Goal: Task Accomplishment & Management: Complete application form

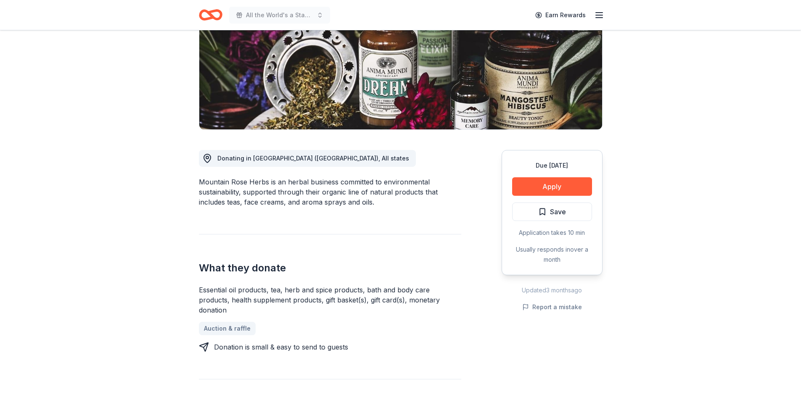
scroll to position [126, 0]
click at [549, 188] on button "Apply" at bounding box center [552, 186] width 80 height 18
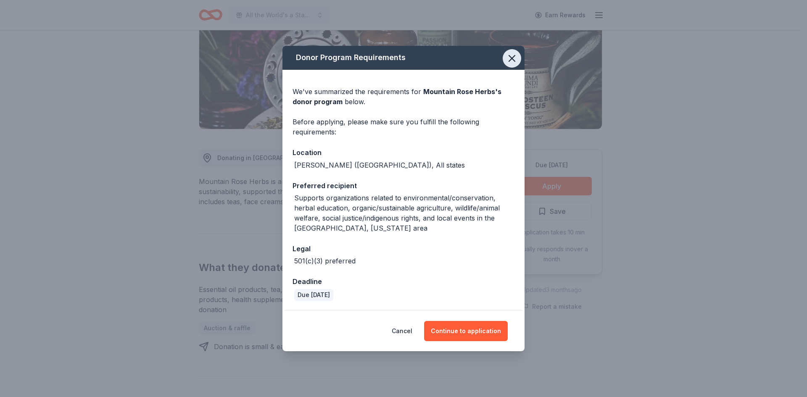
click at [512, 58] on icon "button" at bounding box center [512, 58] width 6 height 6
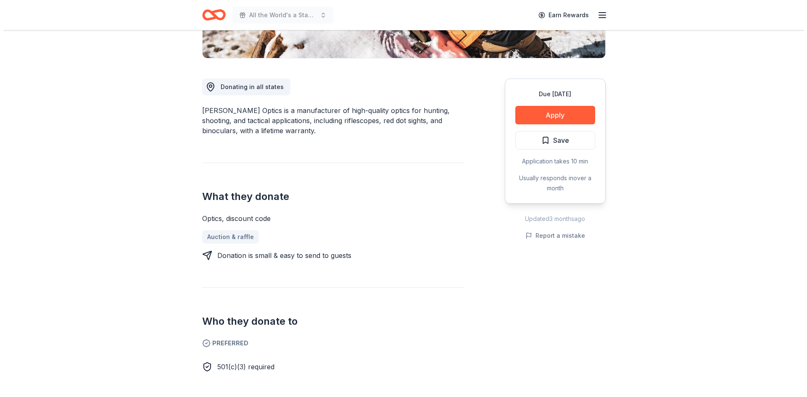
scroll to position [210, 0]
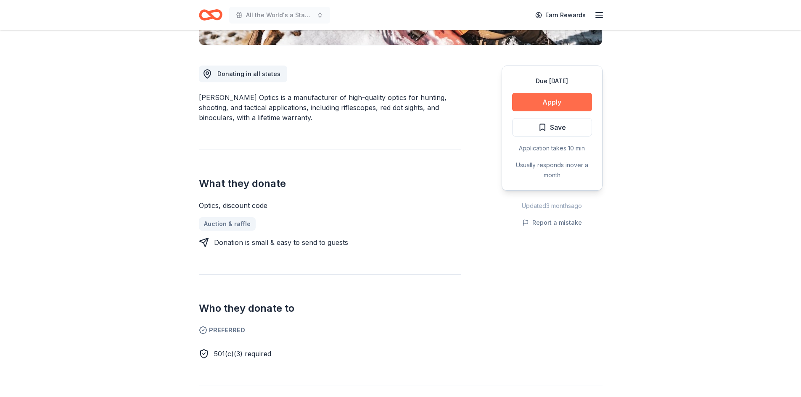
click at [549, 99] on button "Apply" at bounding box center [552, 102] width 80 height 18
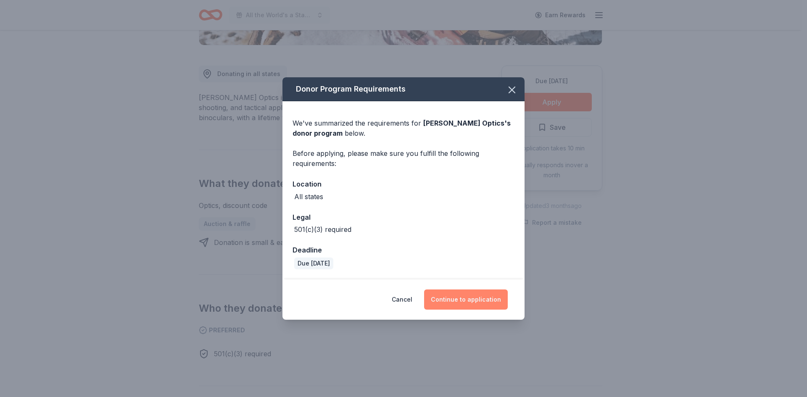
click at [454, 297] on button "Continue to application" at bounding box center [466, 300] width 84 height 20
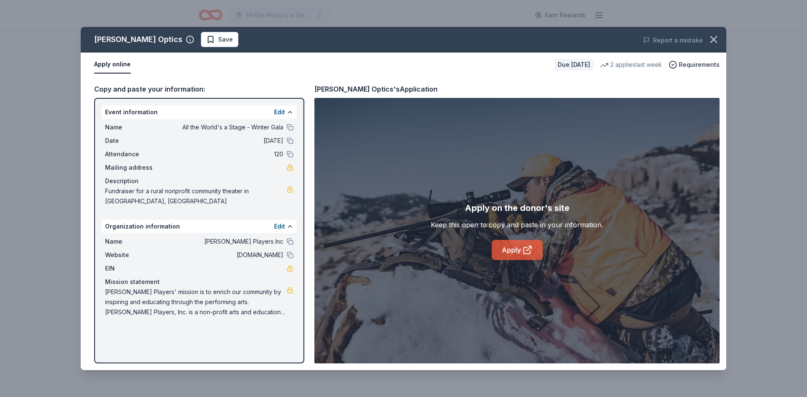
click at [520, 255] on link "Apply" at bounding box center [517, 250] width 51 height 20
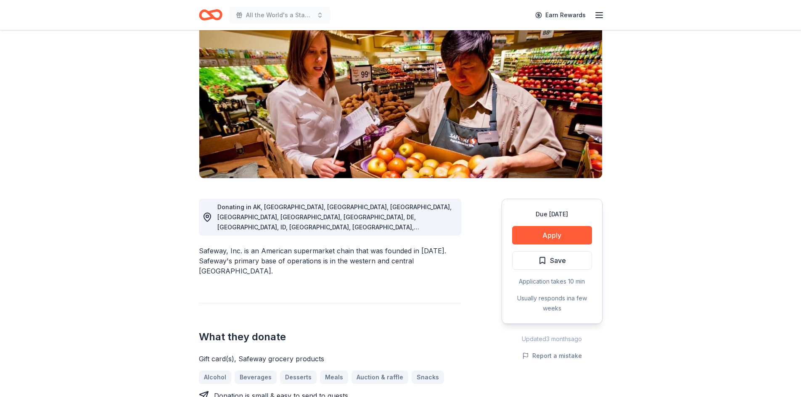
scroll to position [84, 0]
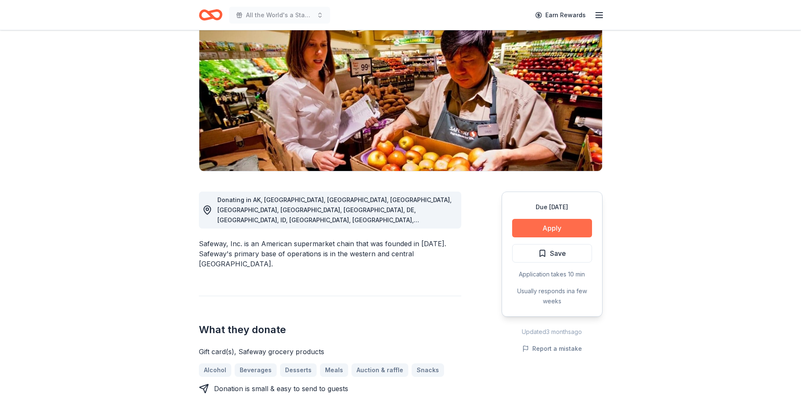
click at [547, 227] on button "Apply" at bounding box center [552, 228] width 80 height 18
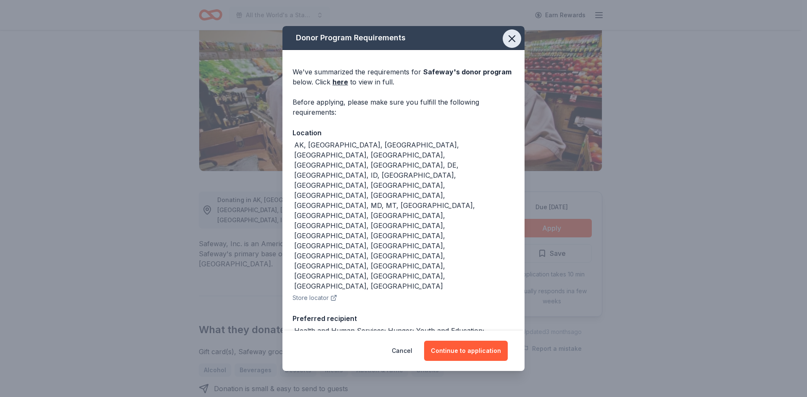
click at [509, 40] on icon "button" at bounding box center [512, 39] width 6 height 6
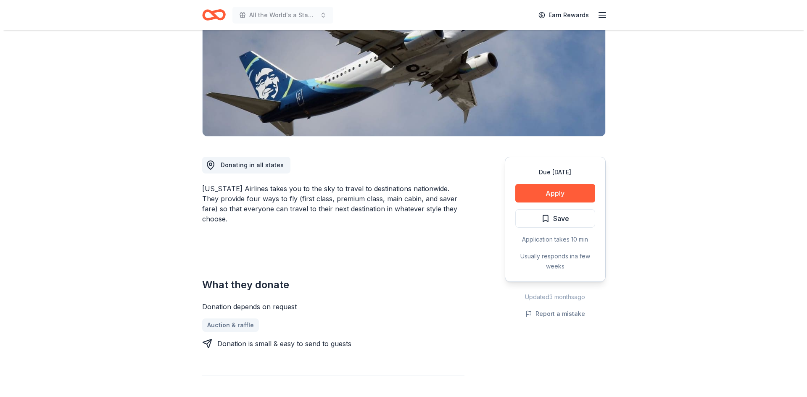
scroll to position [126, 0]
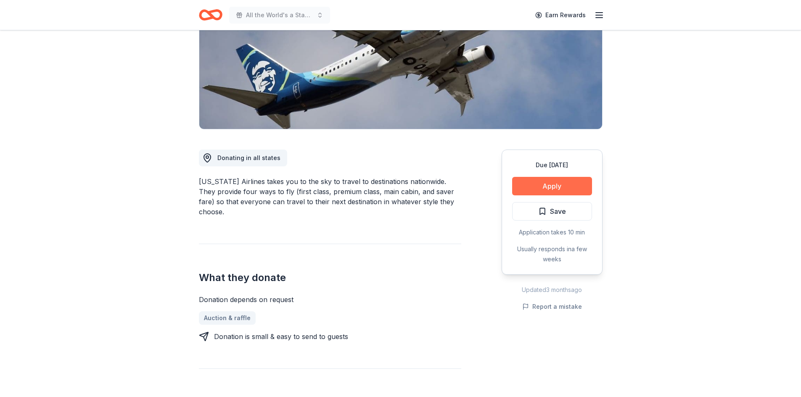
click at [565, 185] on button "Apply" at bounding box center [552, 186] width 80 height 18
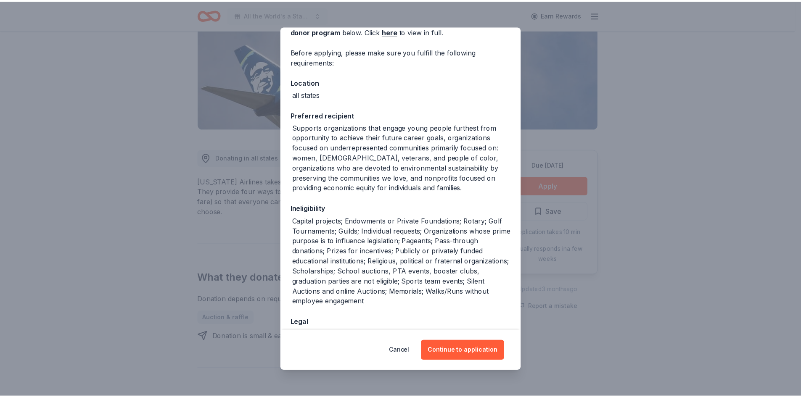
scroll to position [0, 0]
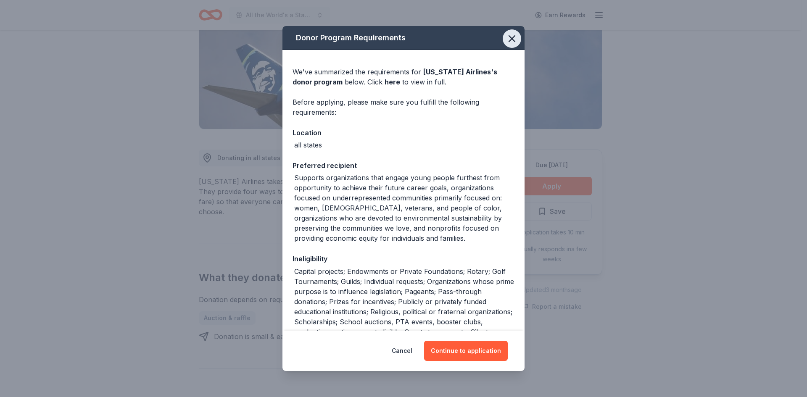
click at [509, 37] on icon "button" at bounding box center [512, 39] width 6 height 6
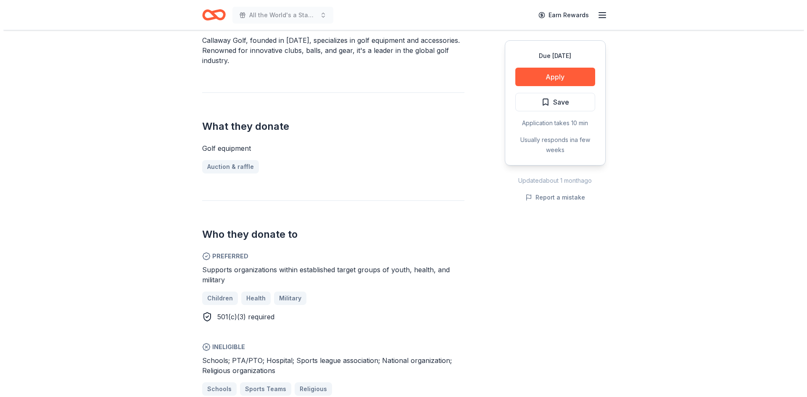
scroll to position [294, 0]
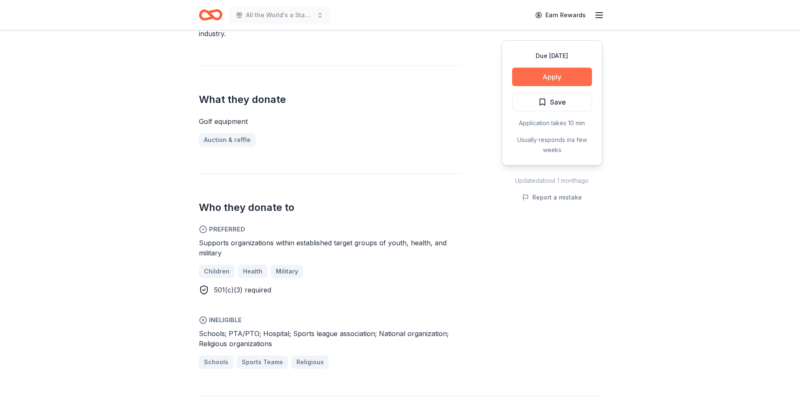
click at [561, 75] on button "Apply" at bounding box center [552, 77] width 80 height 18
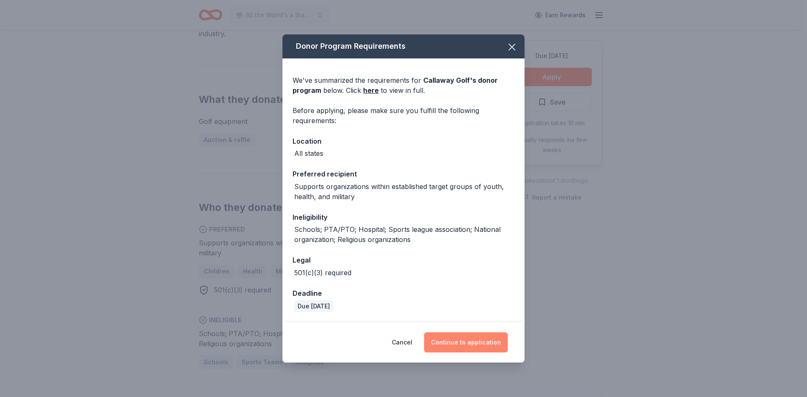
click at [450, 341] on button "Continue to application" at bounding box center [466, 343] width 84 height 20
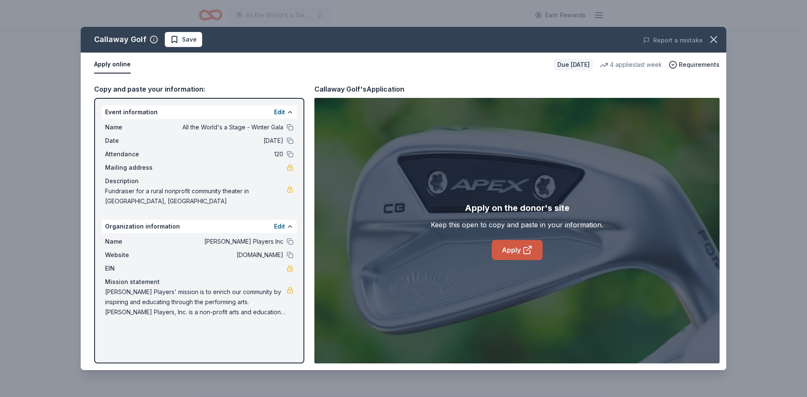
click at [512, 253] on link "Apply" at bounding box center [517, 250] width 51 height 20
